Goal: Transaction & Acquisition: Purchase product/service

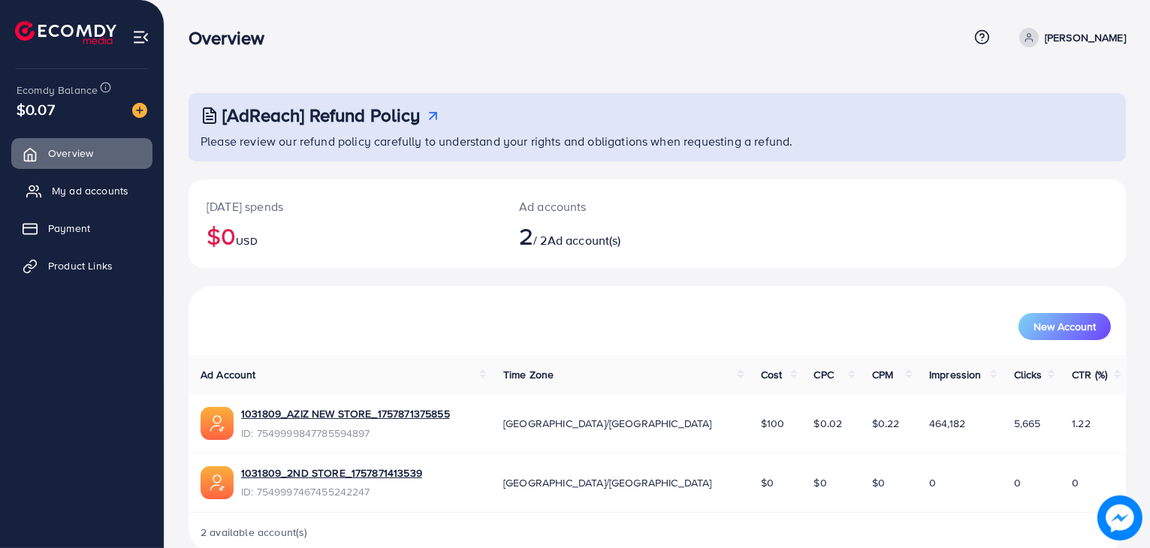
click at [104, 186] on span "My ad accounts" at bounding box center [90, 190] width 77 height 15
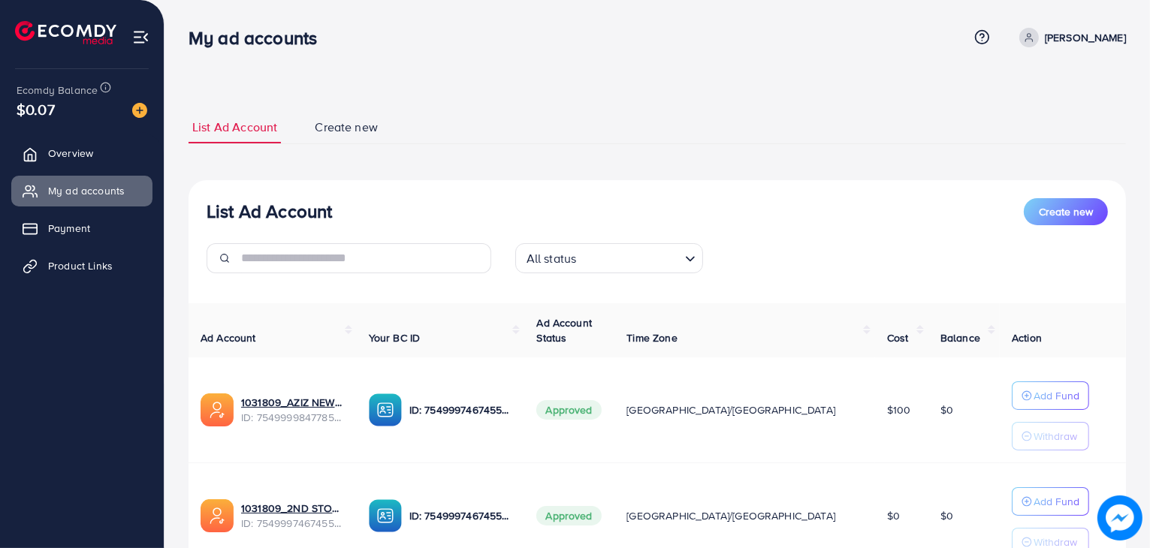
scroll to position [128, 0]
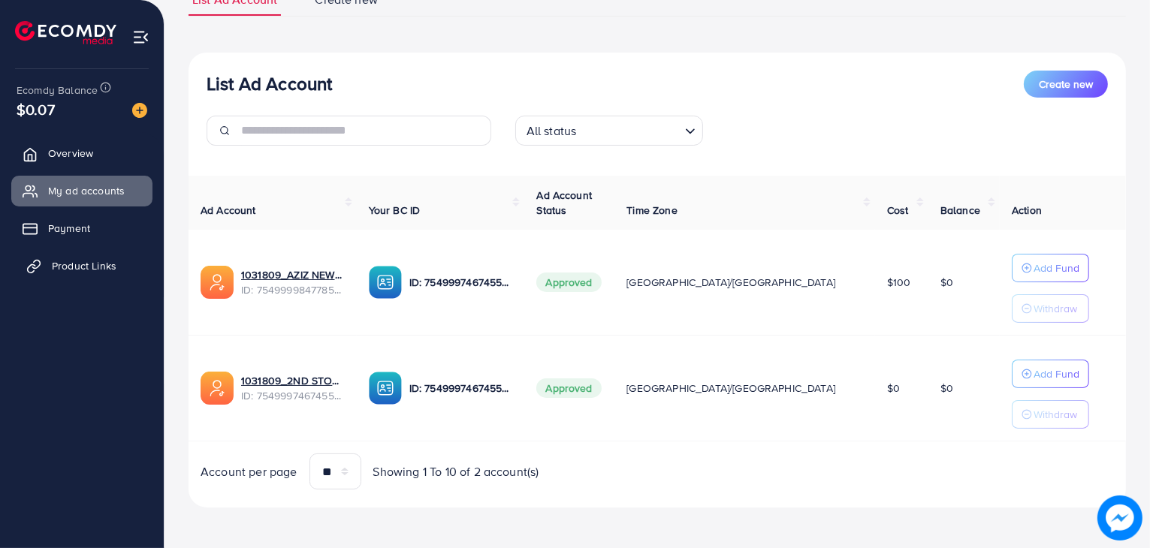
click at [77, 259] on span "Product Links" at bounding box center [84, 265] width 65 height 15
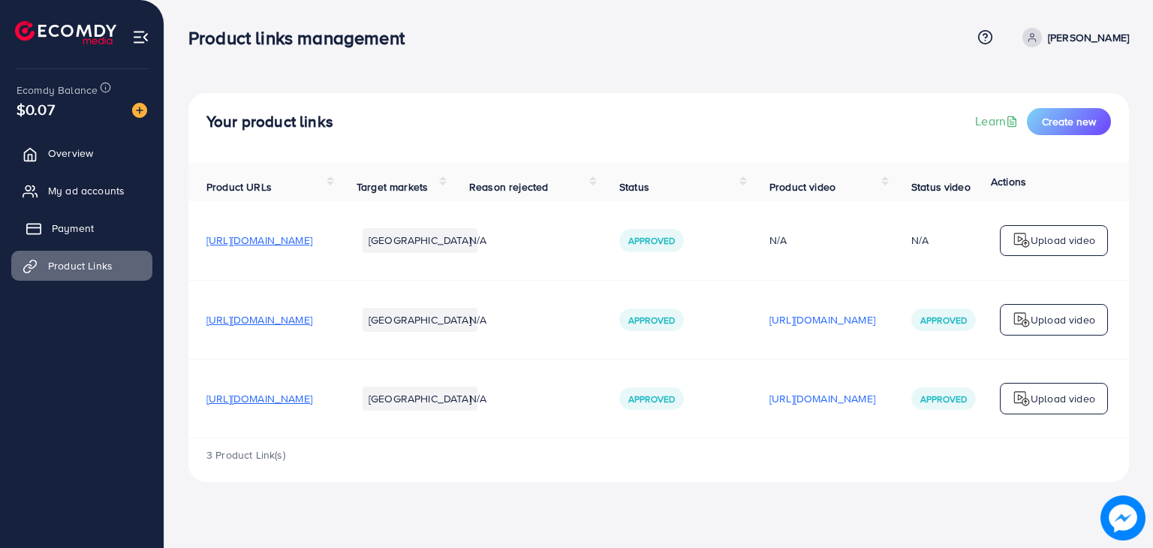
click at [81, 227] on span "Payment" at bounding box center [73, 228] width 42 height 15
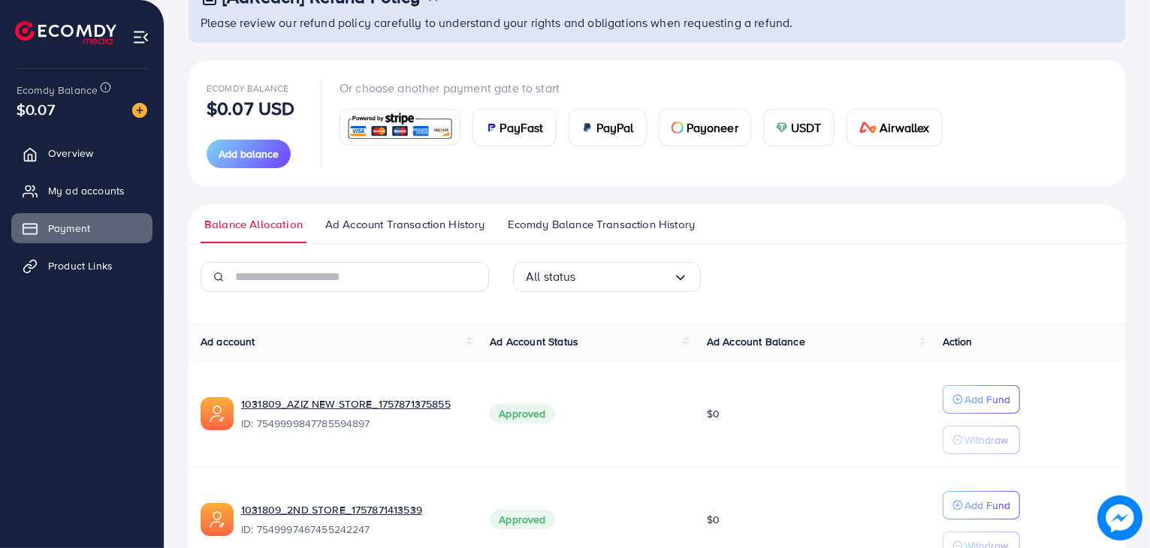
scroll to position [129, 0]
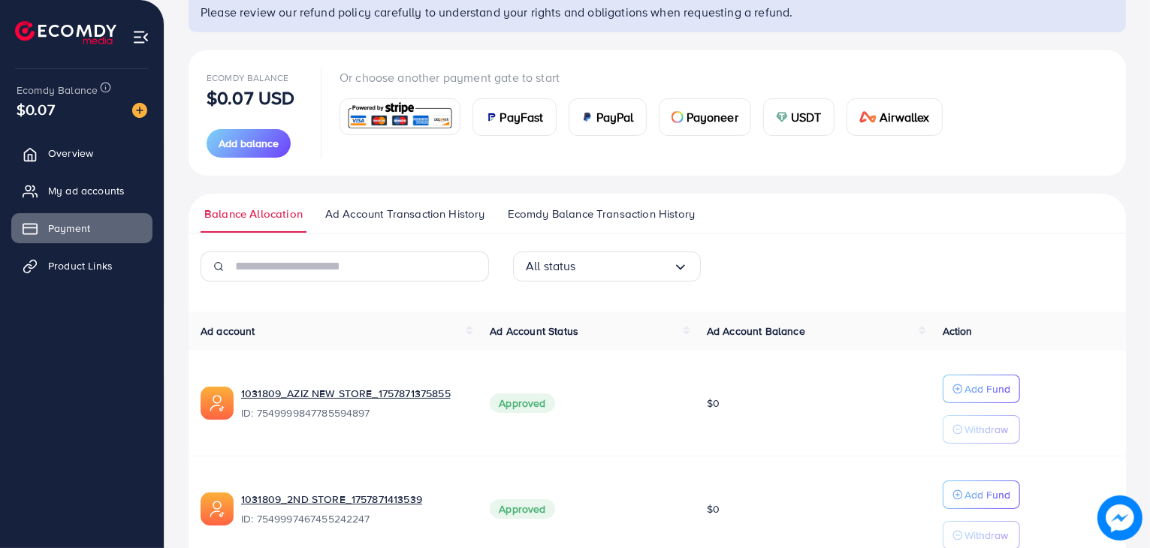
click at [517, 110] on span "PayFast" at bounding box center [522, 117] width 44 height 18
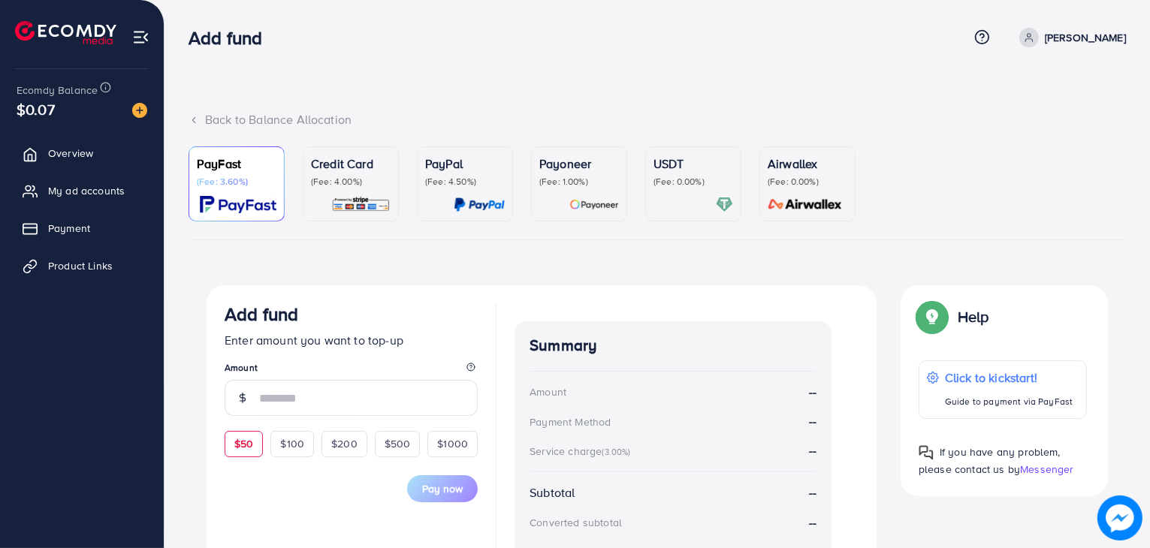
click at [234, 439] on span "$50" at bounding box center [243, 443] width 19 height 15
type input "**"
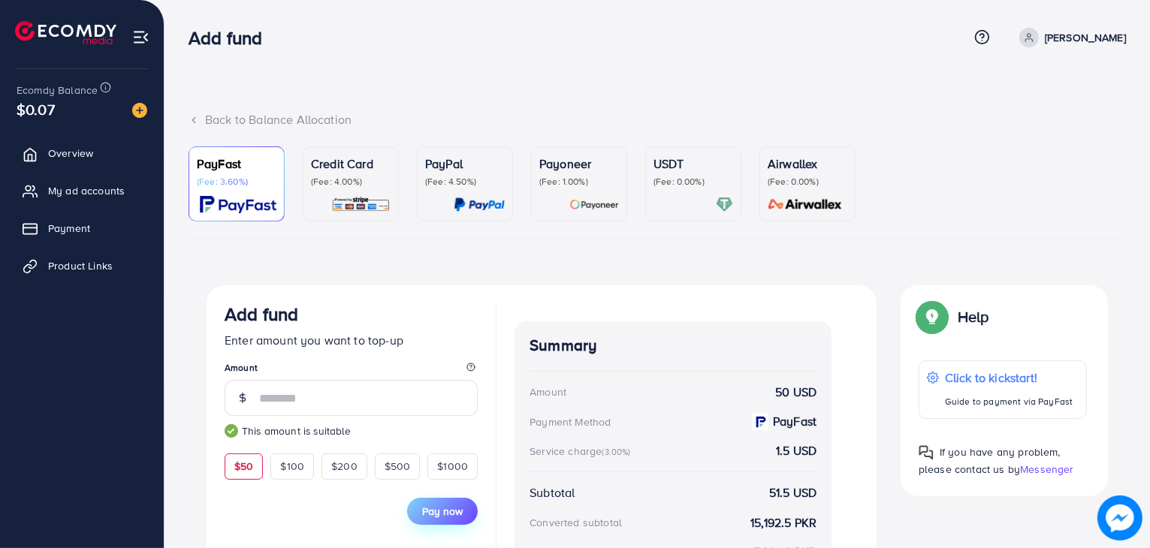
click at [458, 507] on span "Pay now" at bounding box center [442, 511] width 41 height 15
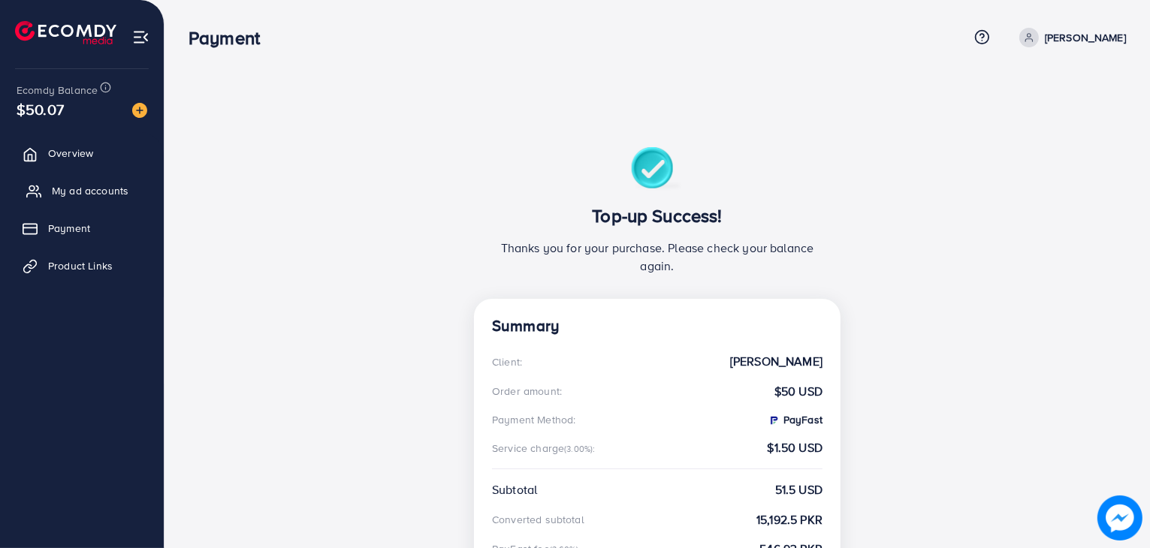
click at [77, 184] on span "My ad accounts" at bounding box center [90, 190] width 77 height 15
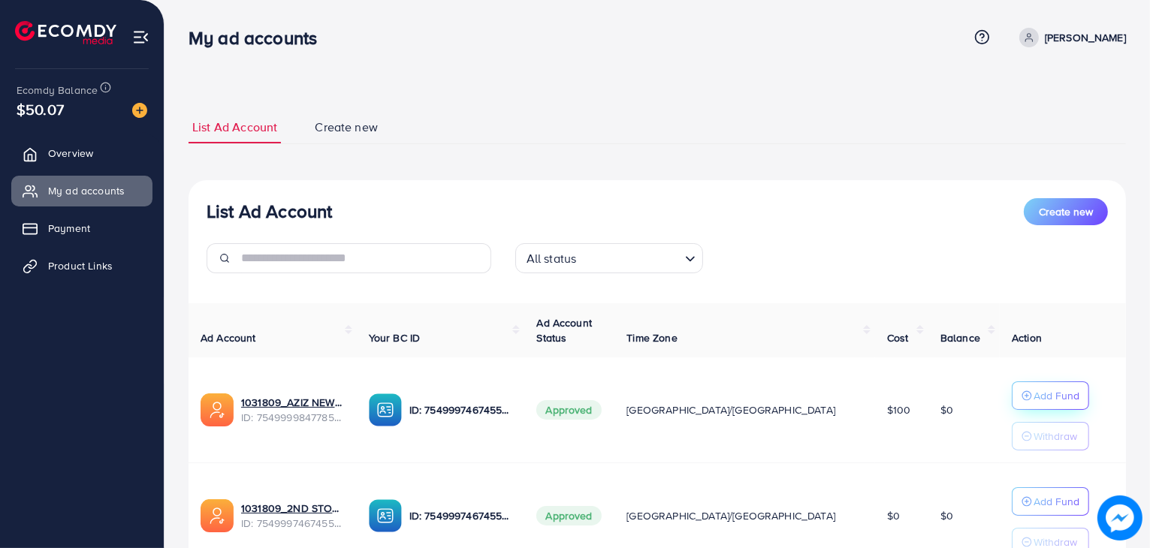
click at [1011, 405] on button "Add Fund" at bounding box center [1049, 395] width 77 height 29
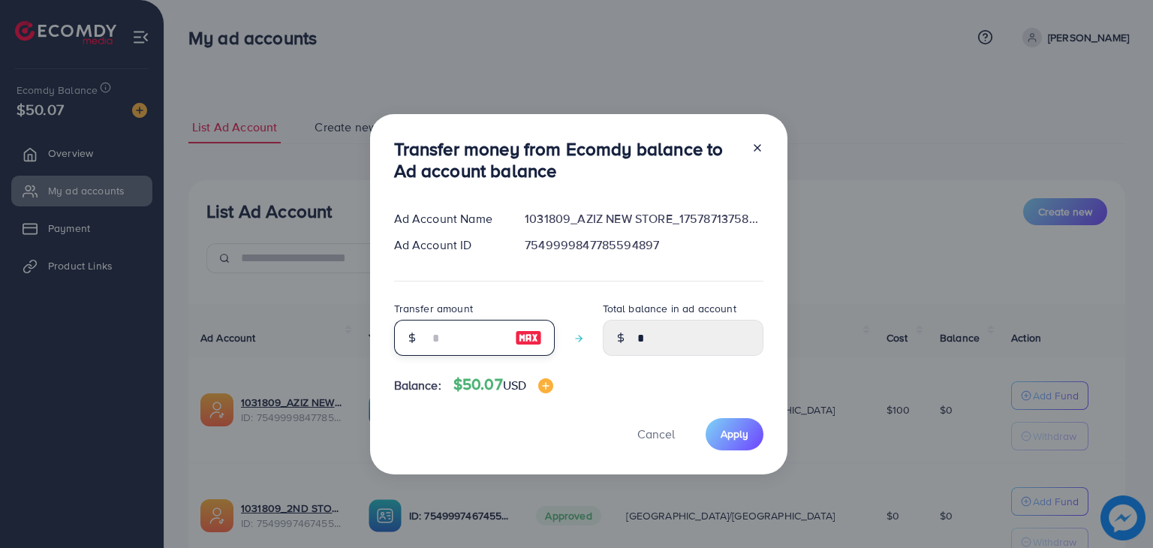
click at [481, 335] on input "number" at bounding box center [466, 338] width 75 height 36
type input "*"
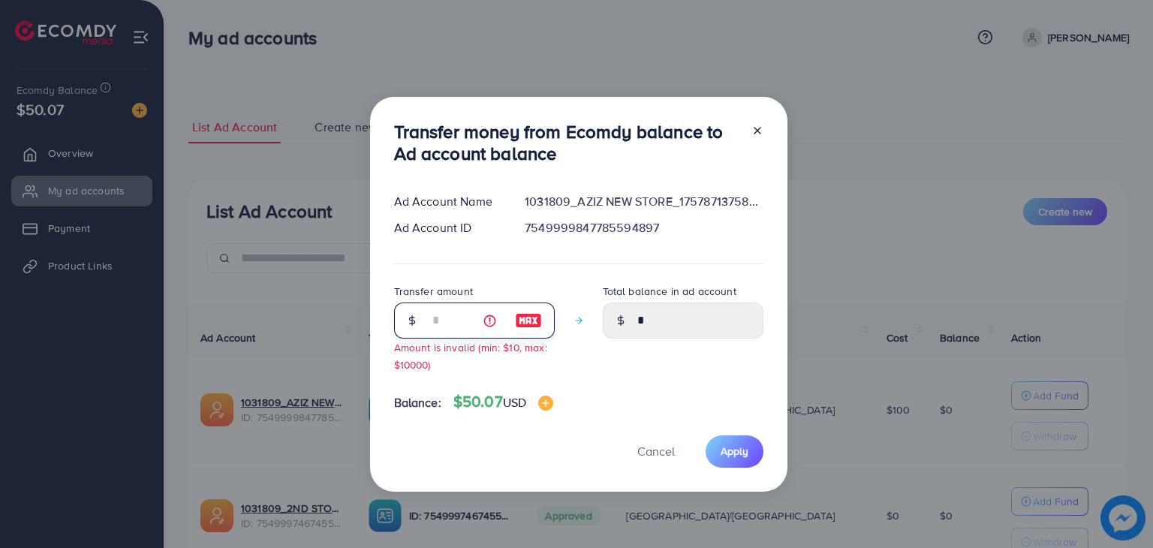
type input "****"
type input "**"
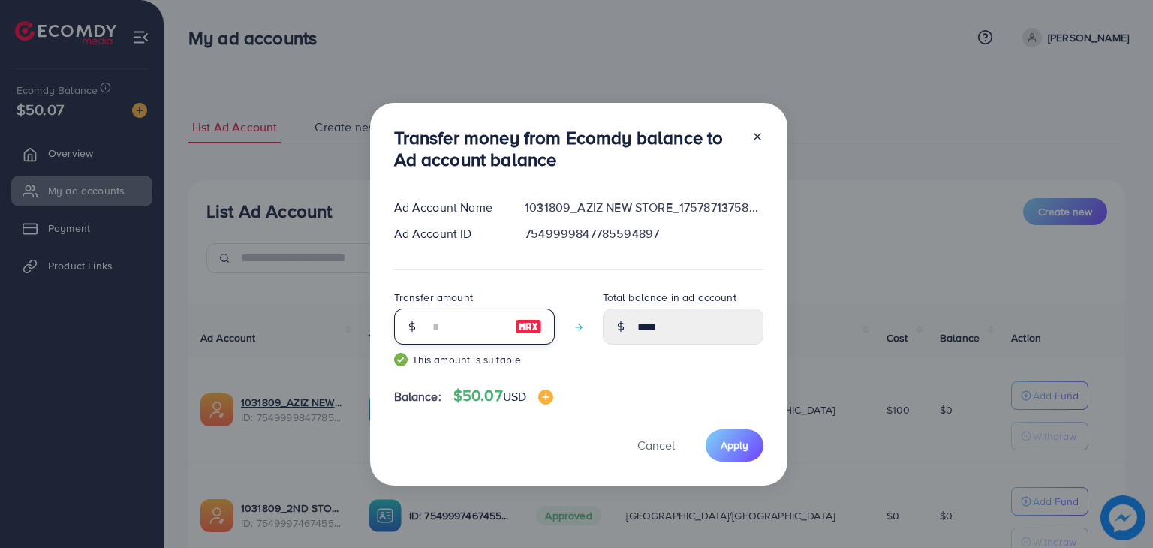
type input "*****"
type input "**"
click at [728, 442] on span "Apply" at bounding box center [735, 445] width 28 height 15
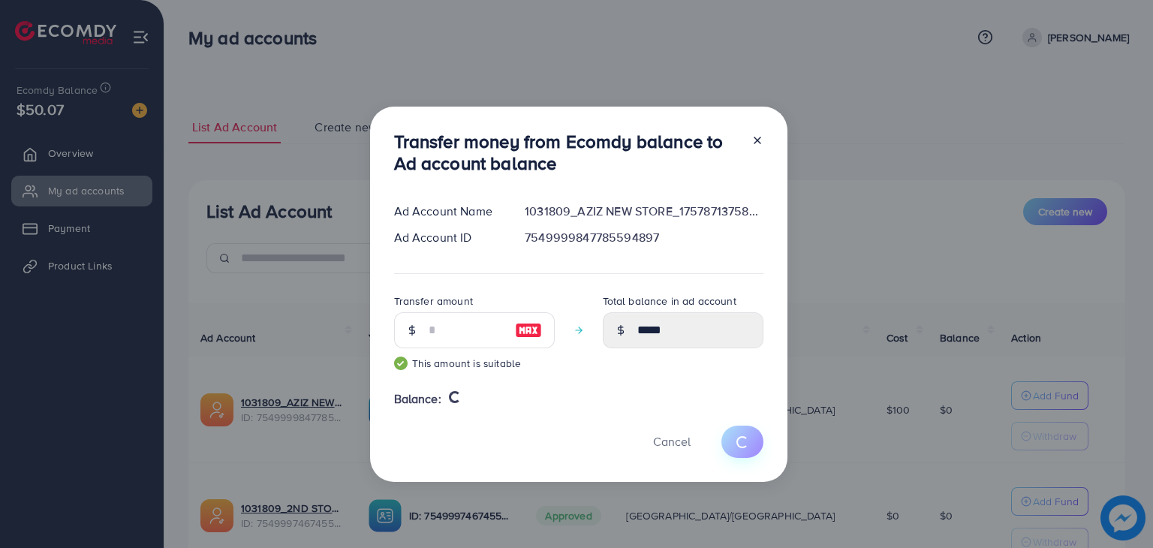
type input "*"
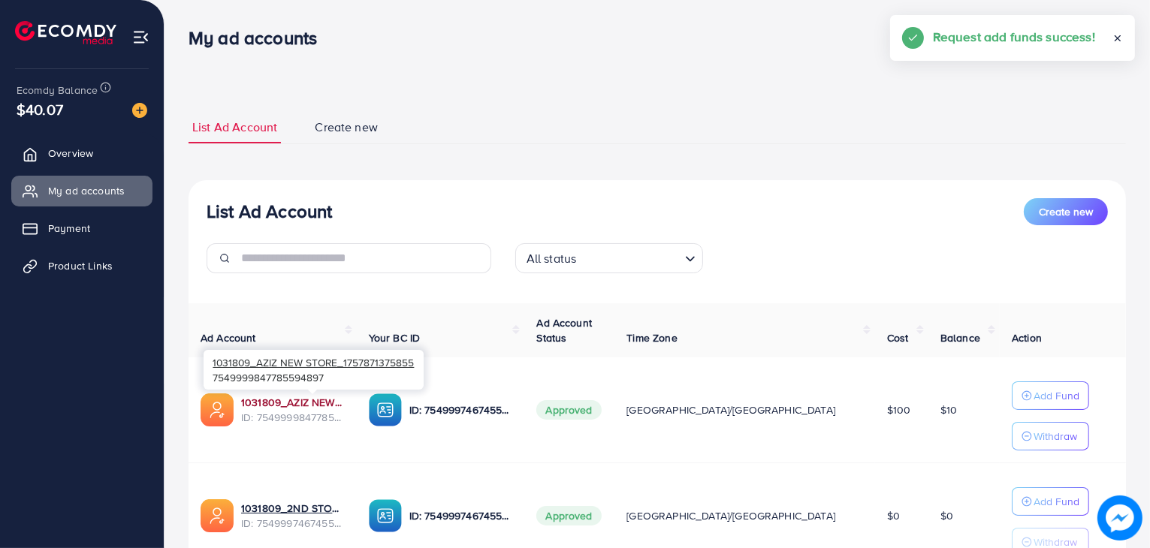
click at [345, 400] on link "1031809_AZIZ NEW STORE_1757871375855" at bounding box center [293, 402] width 104 height 15
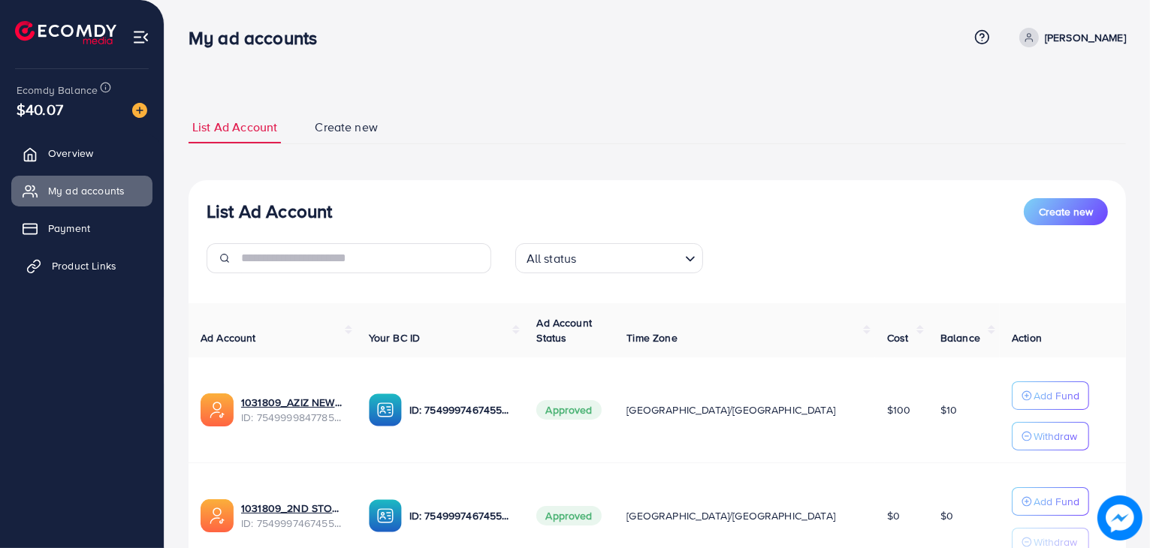
click at [108, 265] on span "Product Links" at bounding box center [84, 265] width 65 height 15
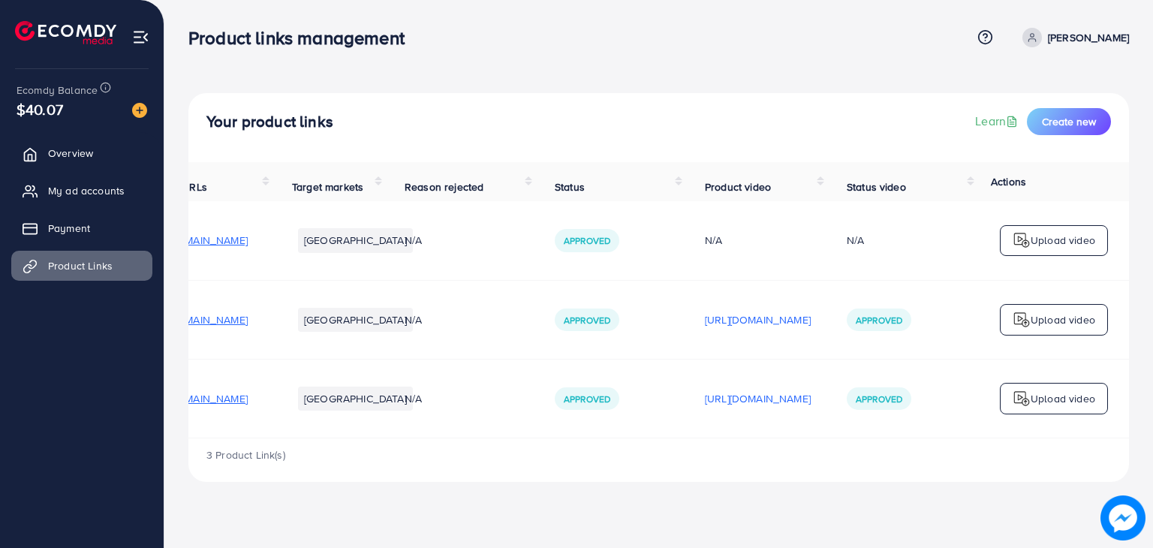
scroll to position [0, 249]
click at [705, 400] on p "https://files.ecomdy.com/videos/bc1b02d9-53cd-45ed-877a-9ba51e5f62f9-1759168184…" at bounding box center [758, 399] width 106 height 18
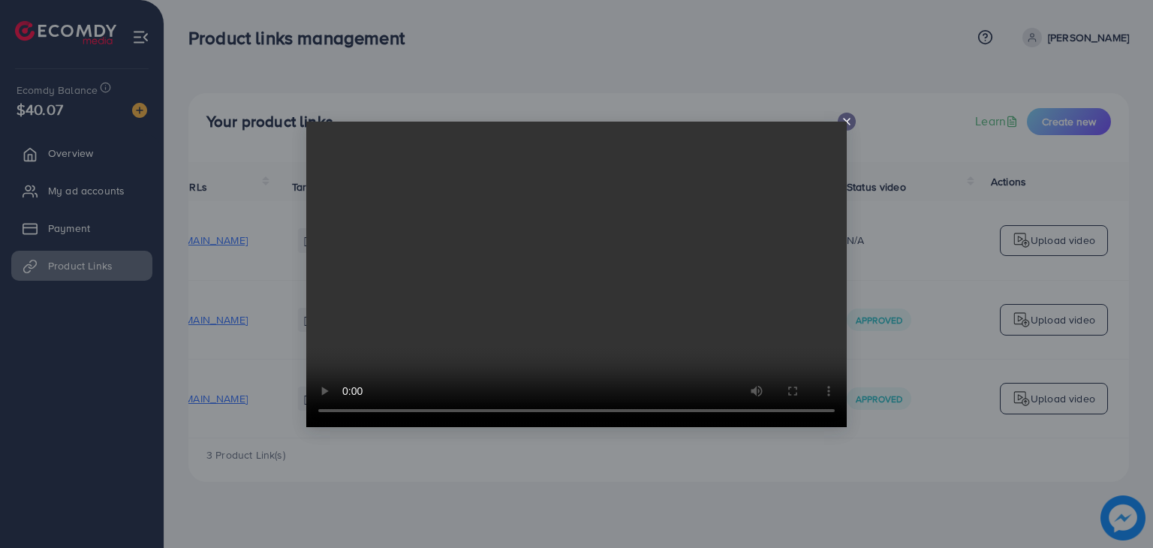
click at [841, 119] on icon at bounding box center [847, 122] width 12 height 12
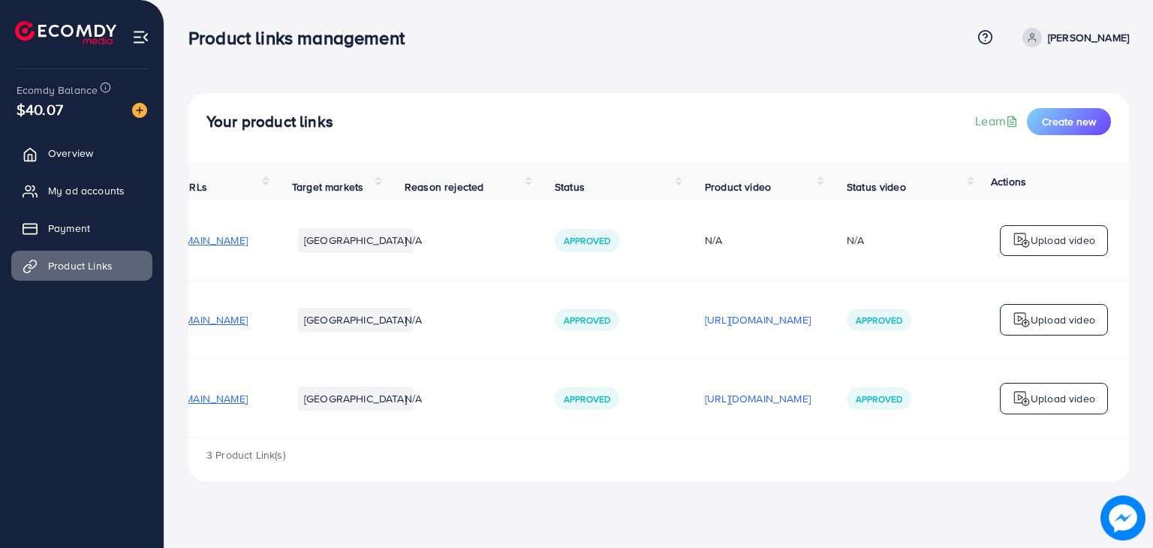
scroll to position [0, 0]
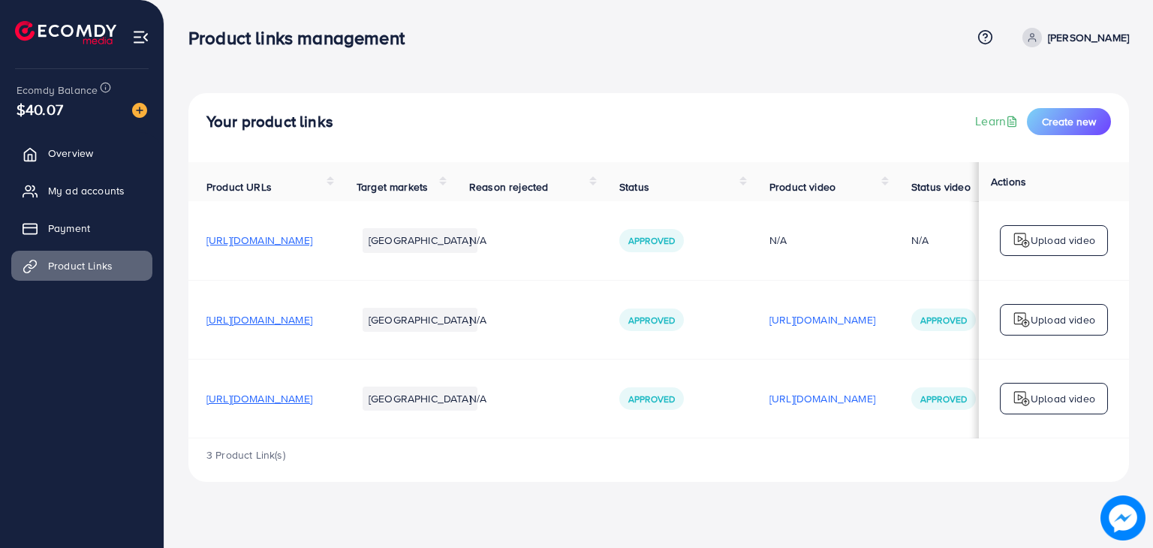
click at [312, 399] on span "https://vanaya-store.online/products/smart-balebaily-trifold-wallet" at bounding box center [259, 398] width 106 height 15
